Goal: Information Seeking & Learning: Learn about a topic

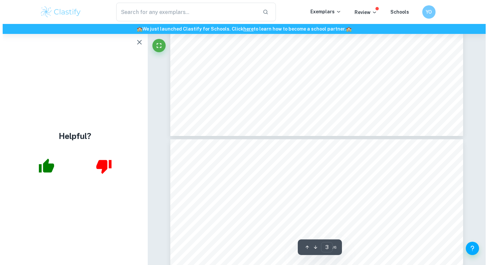
scroll to position [1553, 0]
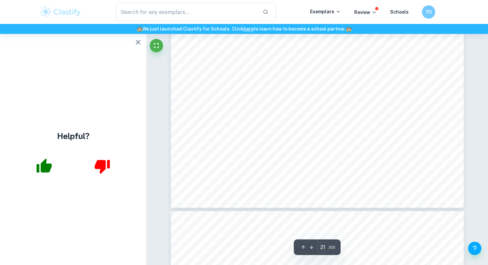
scroll to position [8582, 0]
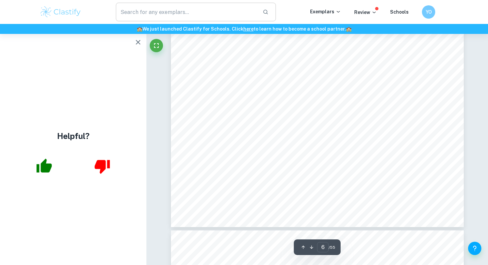
scroll to position [2075, 0]
